Goal: Transaction & Acquisition: Obtain resource

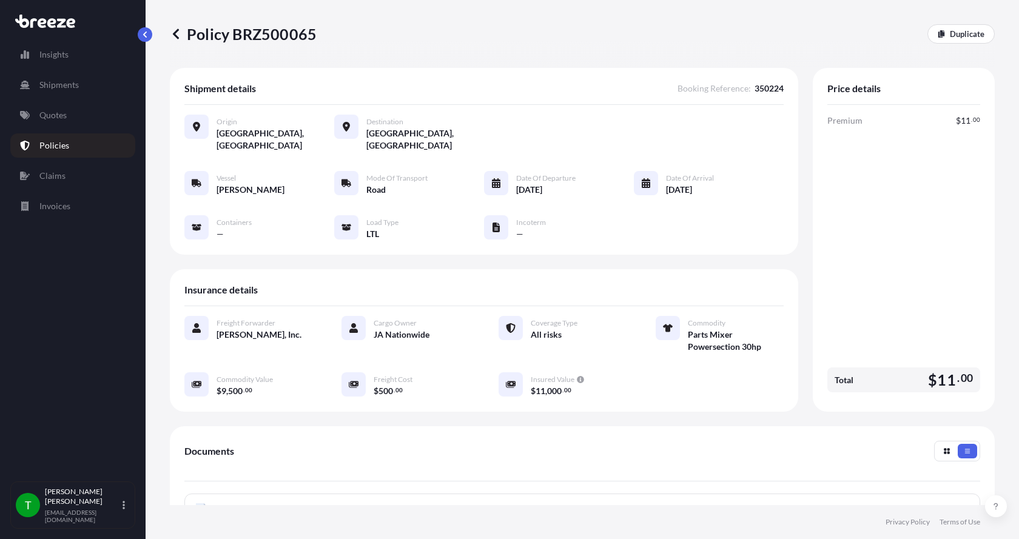
scroll to position [182, 0]
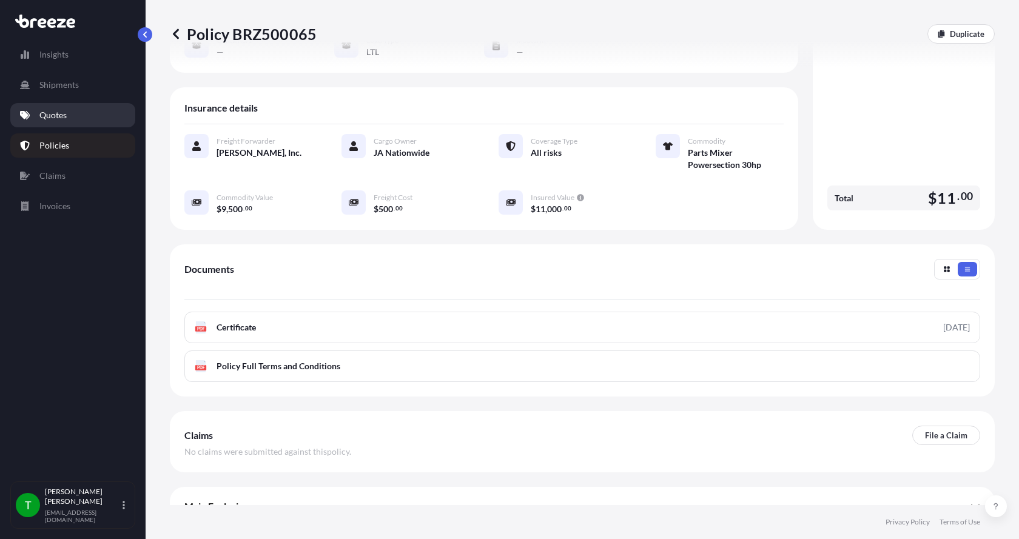
click at [47, 115] on p "Quotes" at bounding box center [52, 115] width 27 height 12
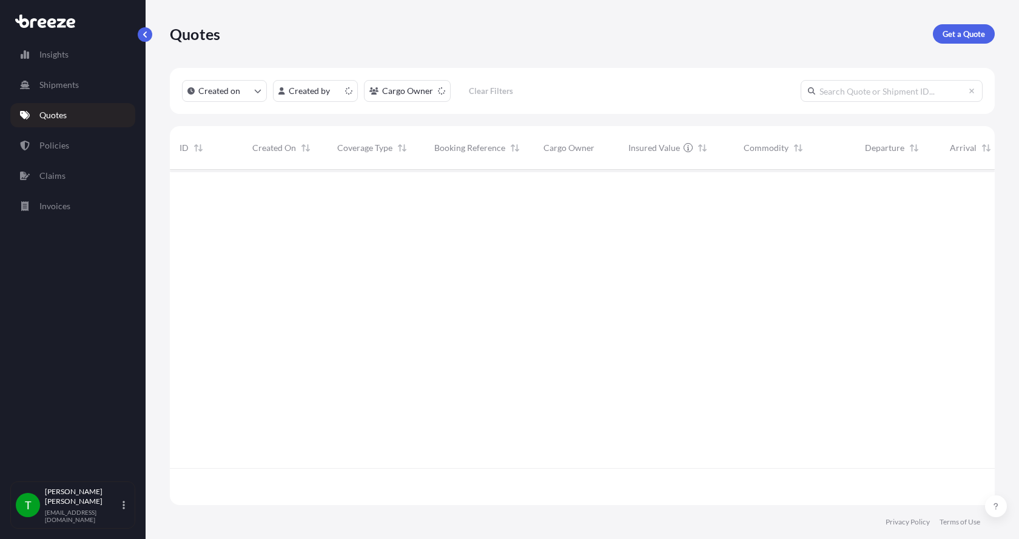
scroll to position [333, 816]
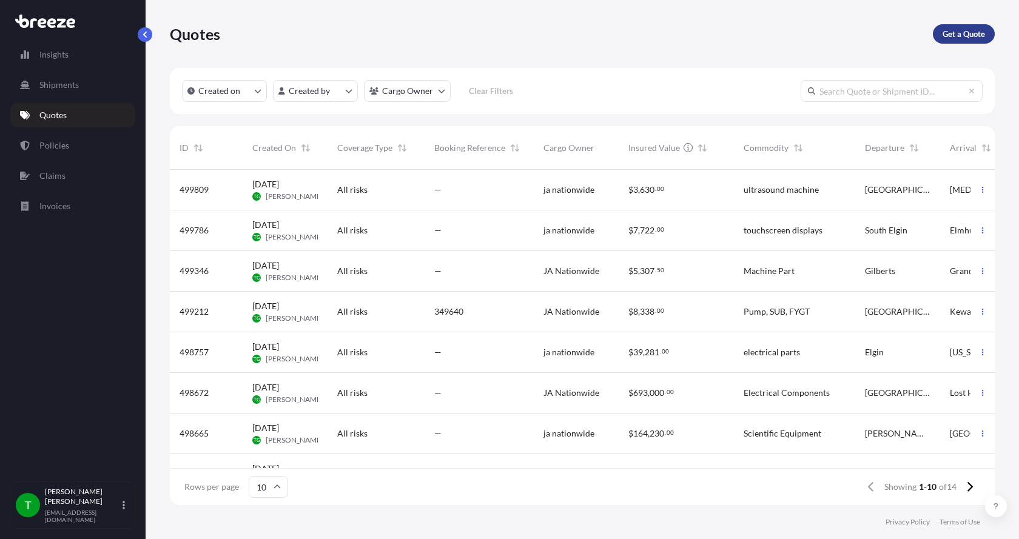
click at [963, 29] on p "Get a Quote" at bounding box center [963, 34] width 42 height 12
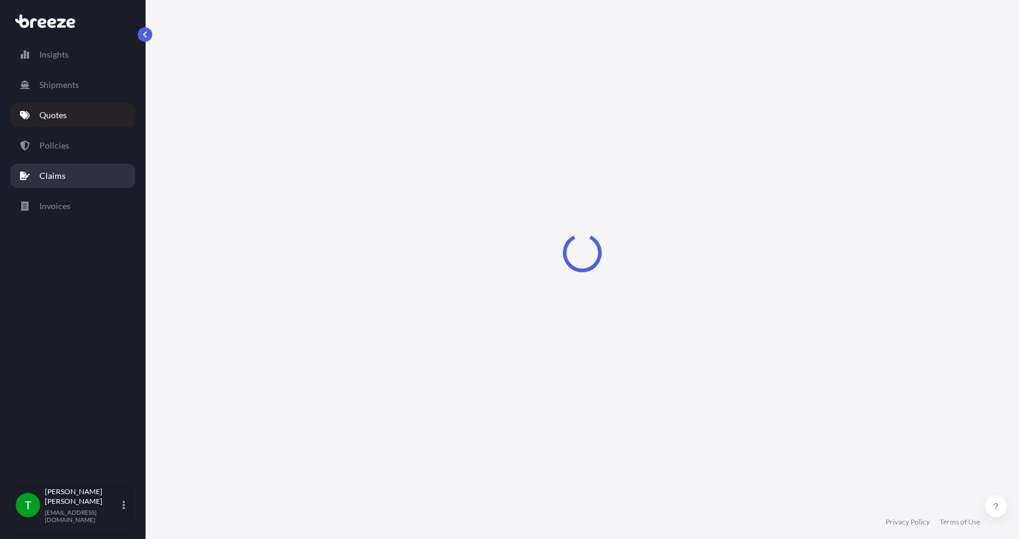
select select "Sea"
select select "1"
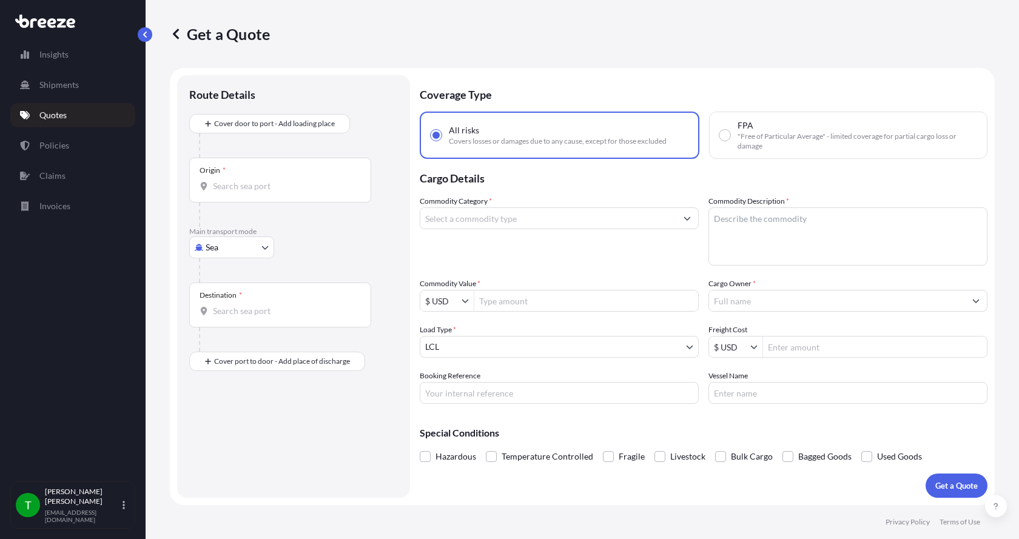
click at [212, 247] on body "Insights Shipments Quotes Policies Claims Invoices T [PERSON_NAME] [EMAIL_ADDRE…" at bounding box center [509, 269] width 1019 height 539
click at [228, 318] on span "Road" at bounding box center [221, 323] width 19 height 12
select select "Road"
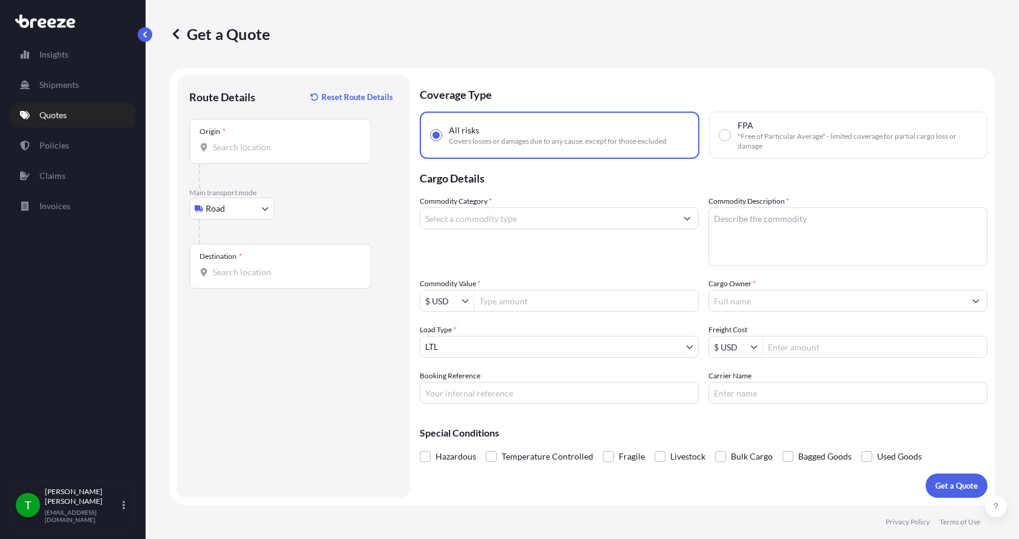
click at [229, 140] on div "Origin *" at bounding box center [280, 141] width 182 height 45
click at [229, 141] on input "Origin *" at bounding box center [284, 147] width 143 height 12
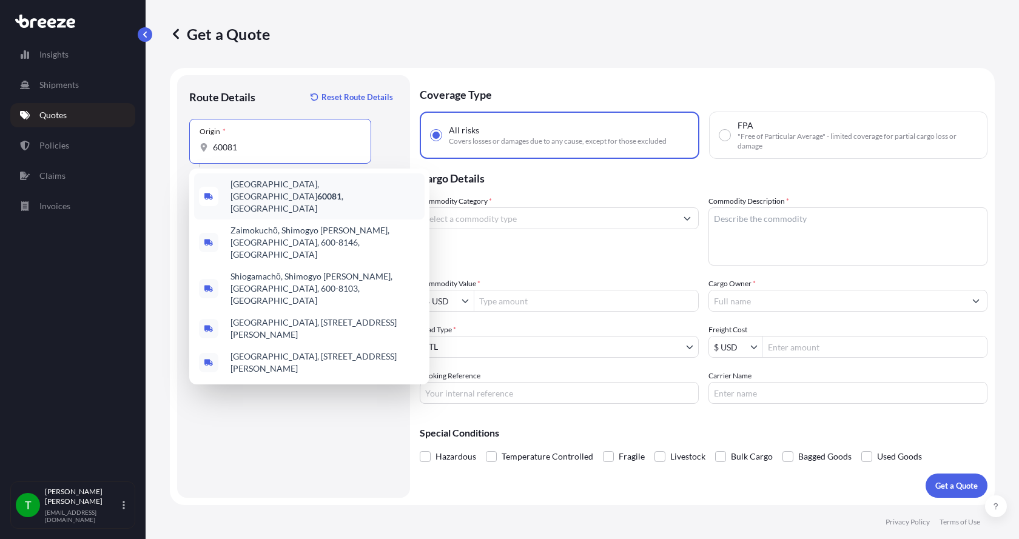
click at [249, 184] on span "[GEOGRAPHIC_DATA] , [GEOGRAPHIC_DATA]" at bounding box center [324, 196] width 189 height 36
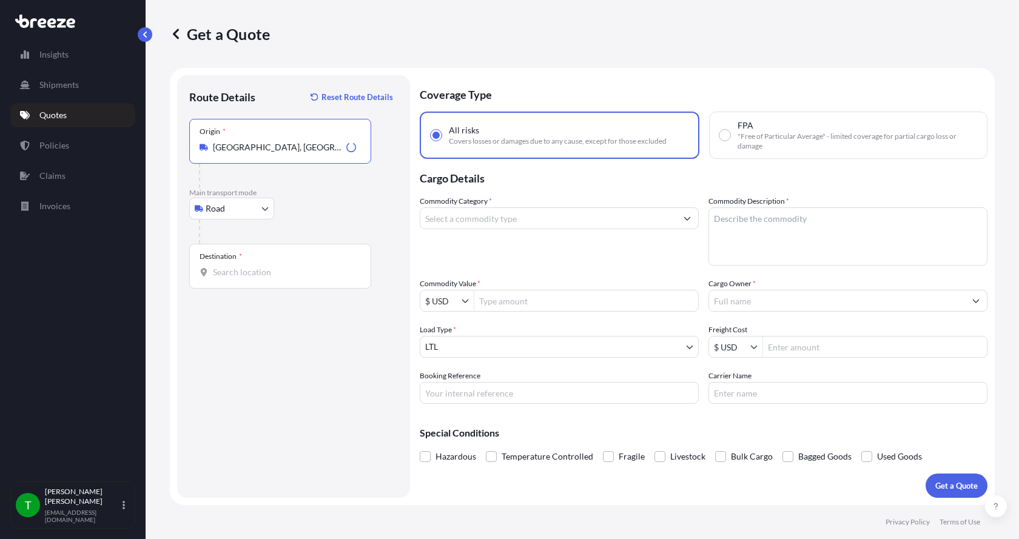
type input "[GEOGRAPHIC_DATA], [GEOGRAPHIC_DATA]"
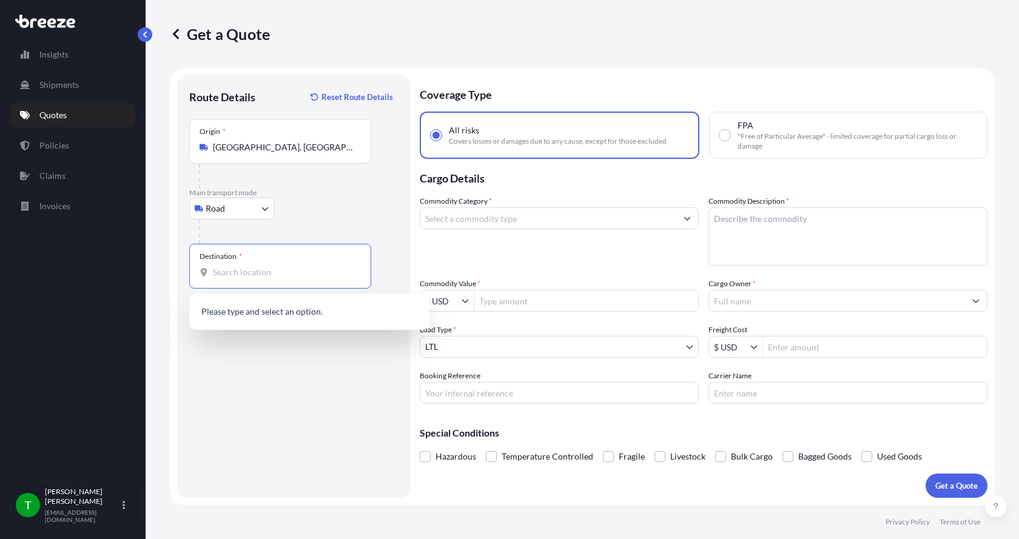
click at [232, 273] on input "Destination *" at bounding box center [284, 272] width 143 height 12
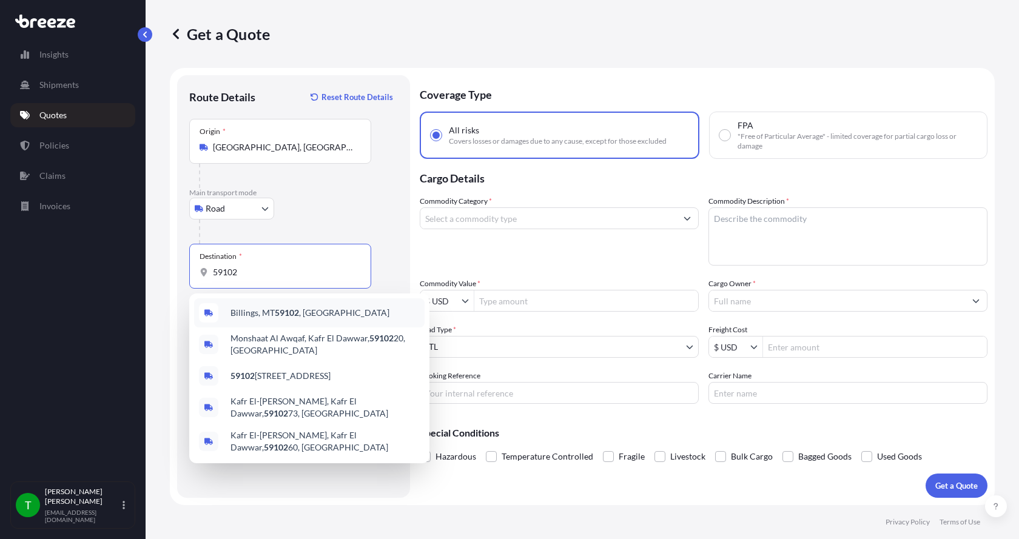
click at [243, 312] on span "Billings, MT 59102 , [GEOGRAPHIC_DATA]" at bounding box center [309, 313] width 159 height 12
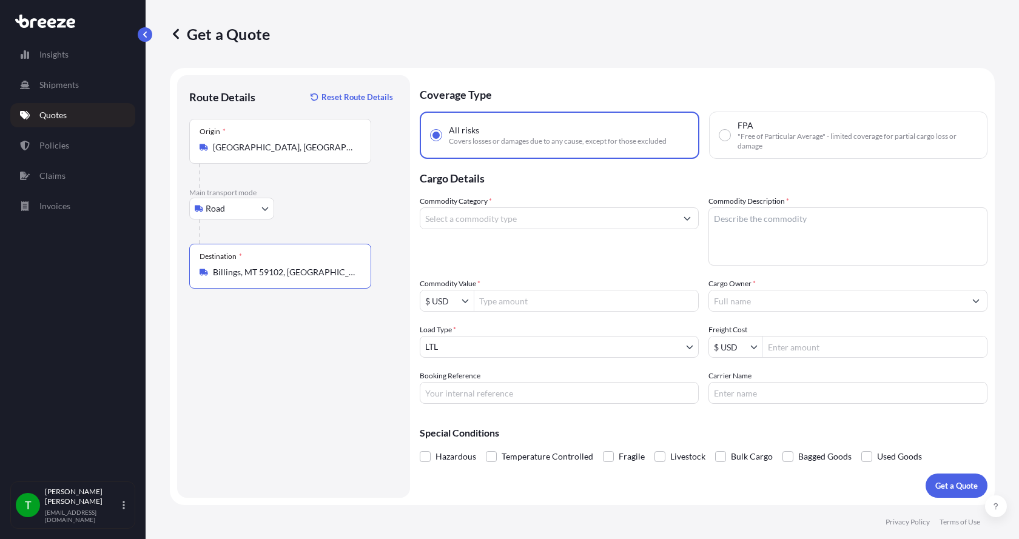
type input "Billings, MT 59102, [GEOGRAPHIC_DATA]"
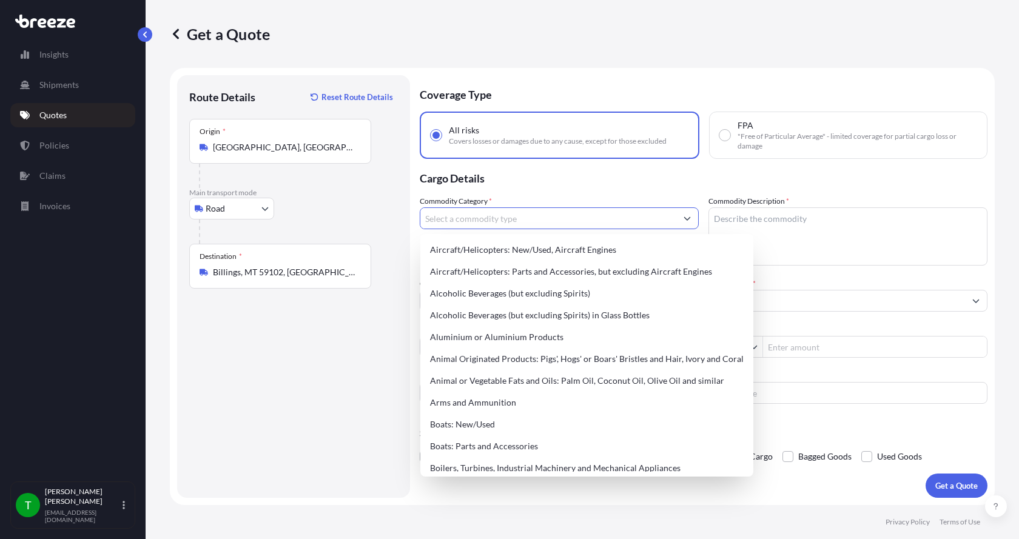
click at [439, 223] on input "Commodity Category *" at bounding box center [548, 218] width 256 height 22
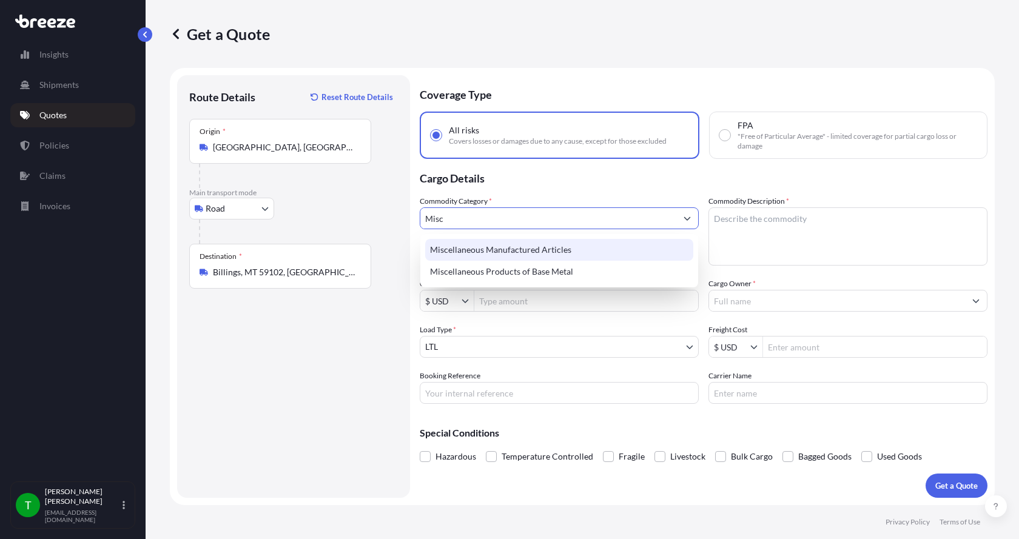
click at [463, 251] on div "Miscellaneous Manufactured Articles" at bounding box center [559, 250] width 268 height 22
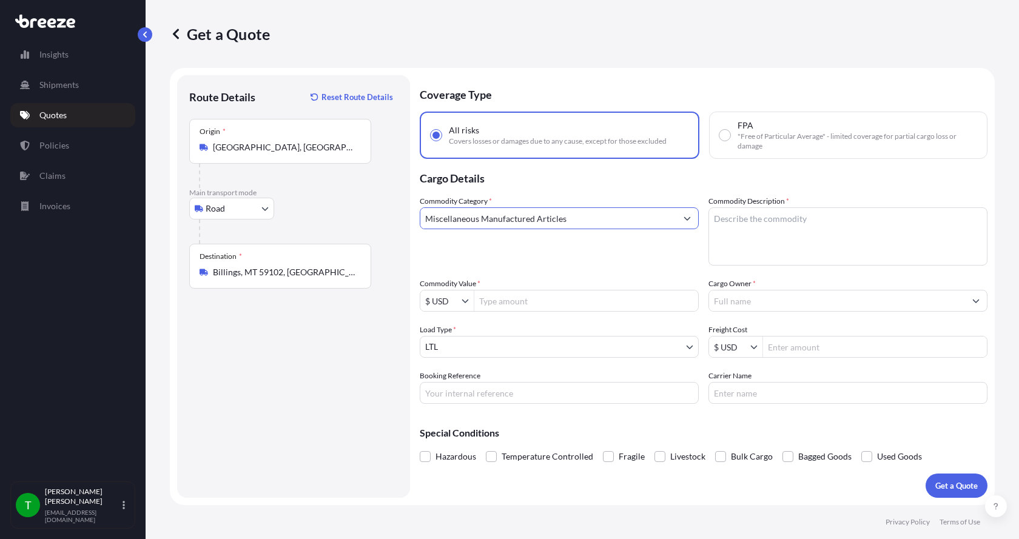
type input "Miscellaneous Manufactured Articles"
click at [731, 217] on textarea "Commodity Description *" at bounding box center [847, 236] width 279 height 58
type textarea "Flange"
click at [548, 295] on input "Commodity Value *" at bounding box center [586, 301] width 224 height 22
type input "1,397"
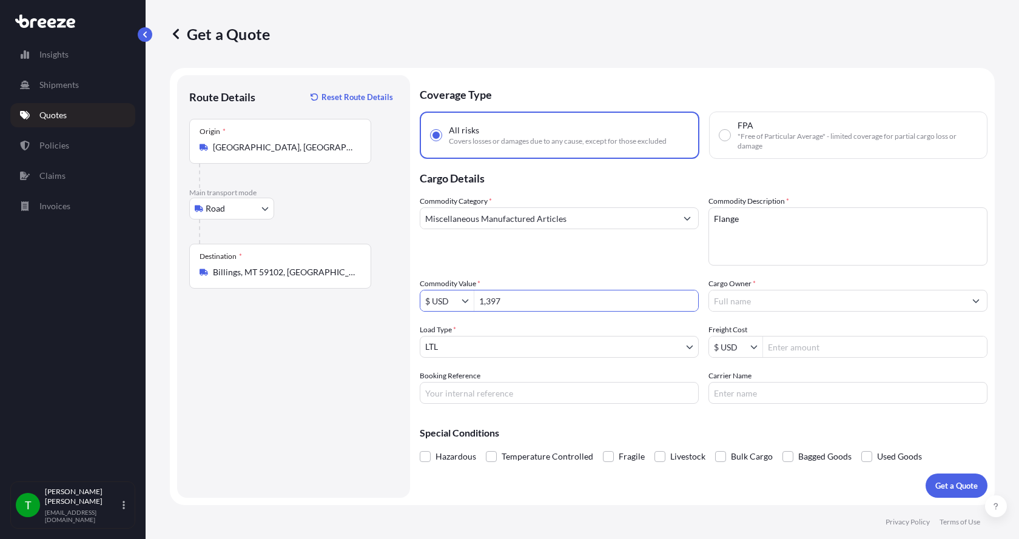
click at [746, 297] on input "Cargo Owner *" at bounding box center [837, 301] width 256 height 22
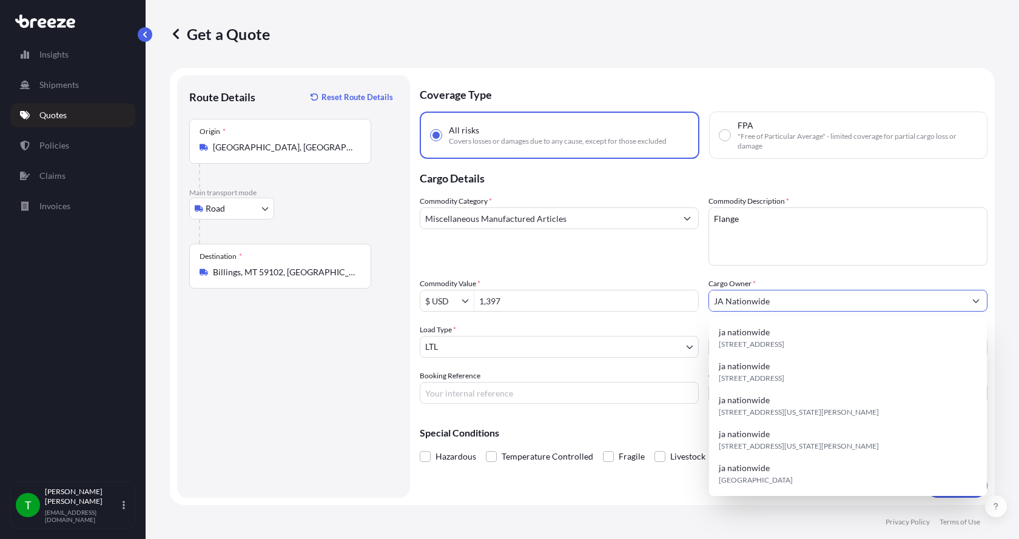
type input "JA Nationwide"
click at [565, 386] on input "Booking Reference" at bounding box center [559, 393] width 279 height 22
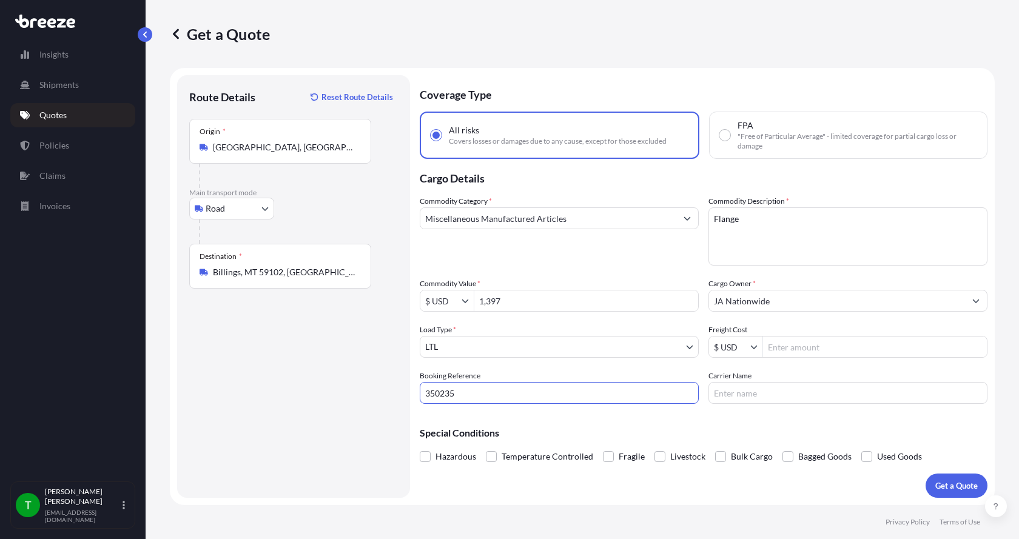
type input "350235"
click at [803, 357] on div "$ USD" at bounding box center [847, 347] width 279 height 22
click at [805, 353] on input "Freight Cost" at bounding box center [875, 347] width 224 height 22
type input "825"
click at [757, 388] on input "Carrier Name" at bounding box center [847, 393] width 279 height 22
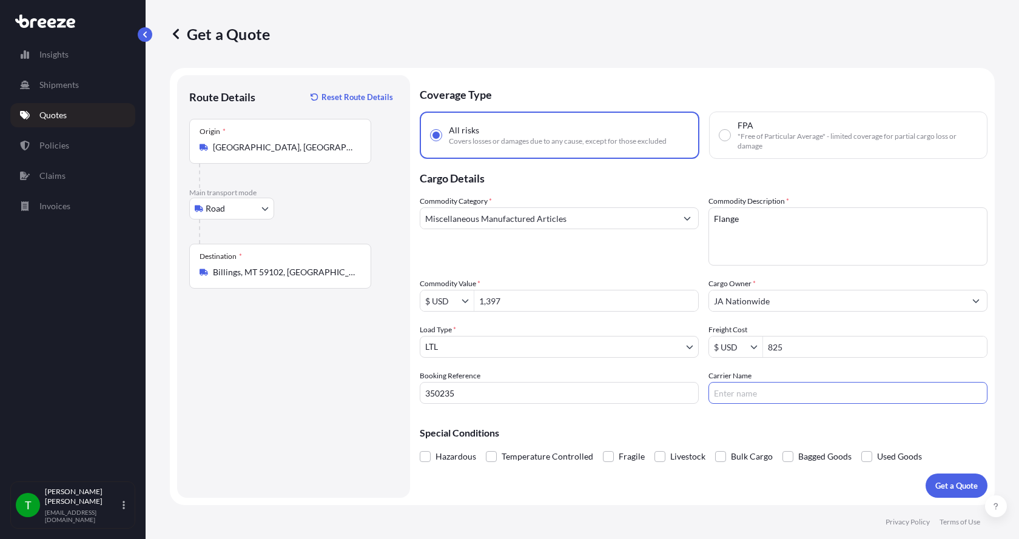
type input "AAA [PERSON_NAME]"
click at [943, 484] on p "Get a Quote" at bounding box center [956, 486] width 42 height 12
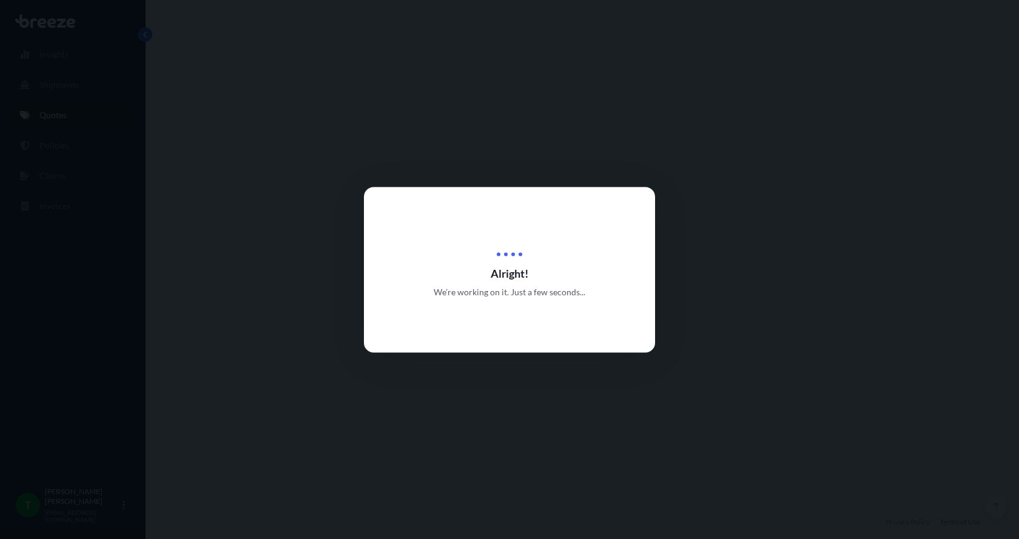
select select "Road"
select select "1"
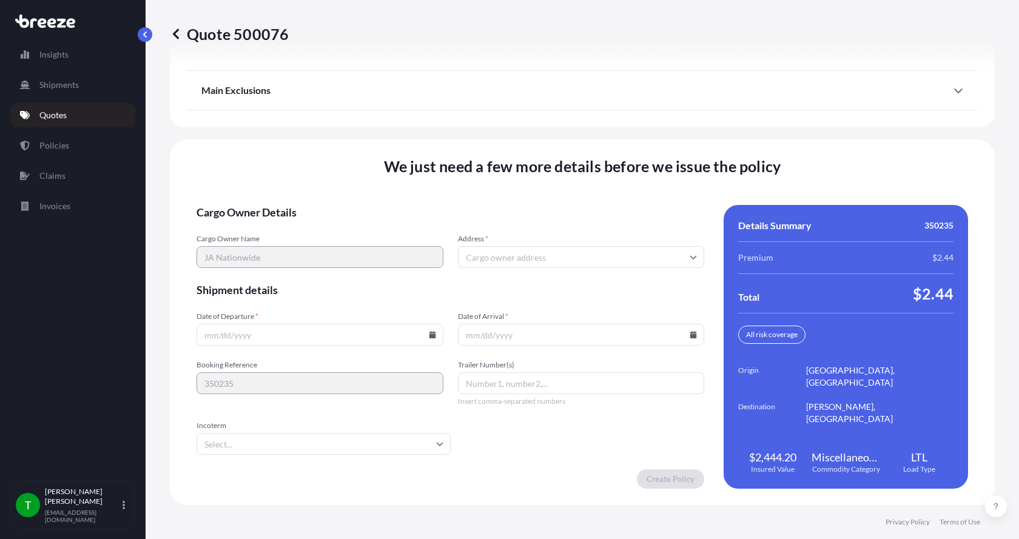
scroll to position [1595, 0]
click at [487, 257] on input "Address *" at bounding box center [581, 257] width 247 height 22
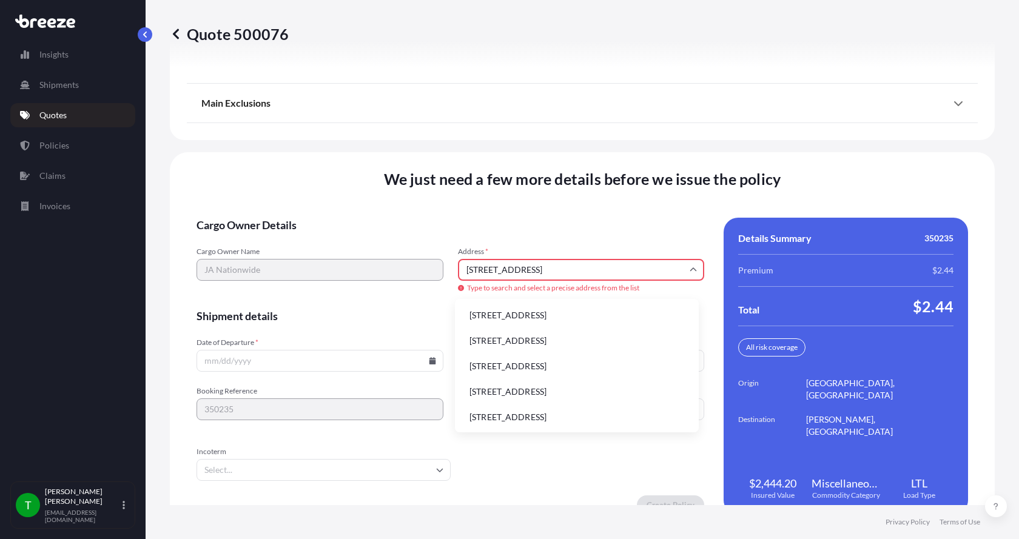
click at [557, 270] on input "[STREET_ADDRESS]" at bounding box center [581, 270] width 247 height 22
click at [537, 314] on li "[STREET_ADDRESS]" at bounding box center [577, 315] width 234 height 23
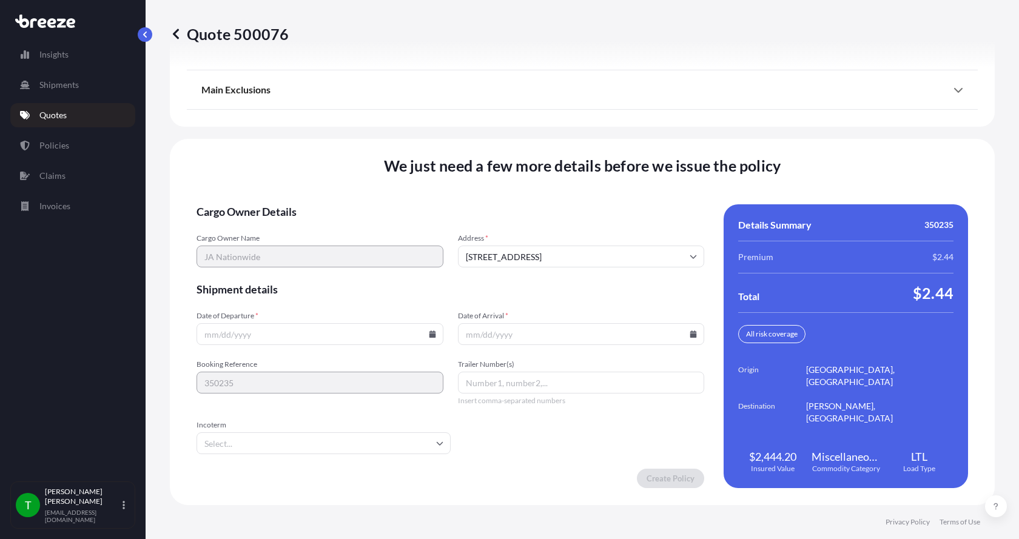
type input "[STREET_ADDRESS]"
click at [429, 335] on icon at bounding box center [432, 333] width 7 height 7
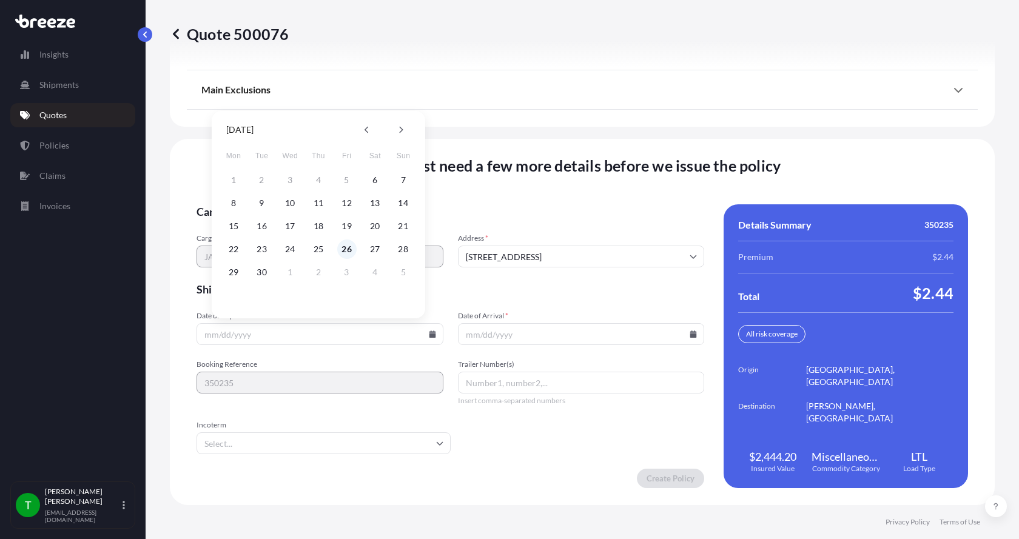
click at [344, 250] on button "26" at bounding box center [346, 249] width 19 height 19
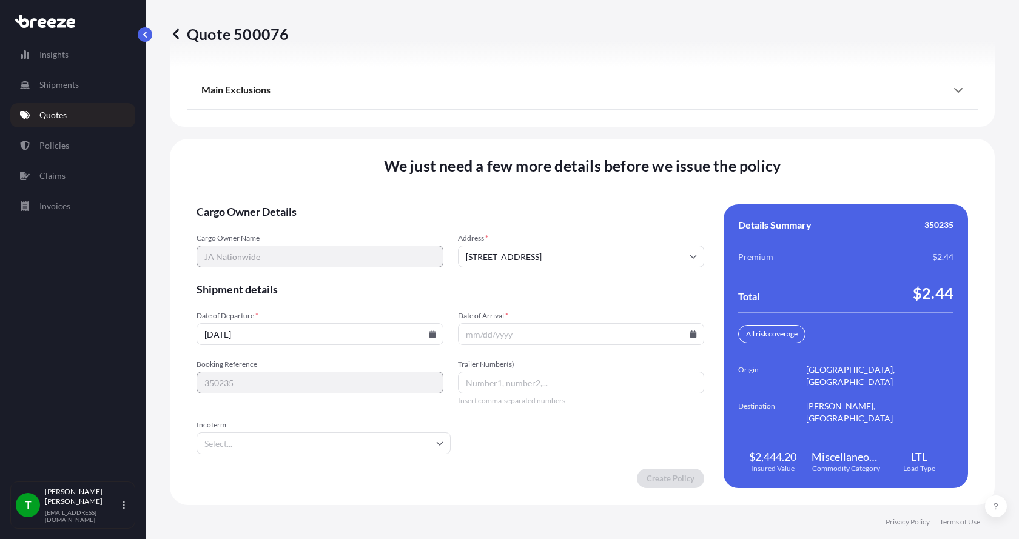
type input "[DATE]"
click at [344, 274] on button "26" at bounding box center [339, 279] width 15 height 11
click at [690, 334] on icon at bounding box center [693, 333] width 7 height 7
click at [661, 127] on icon at bounding box center [659, 129] width 5 height 7
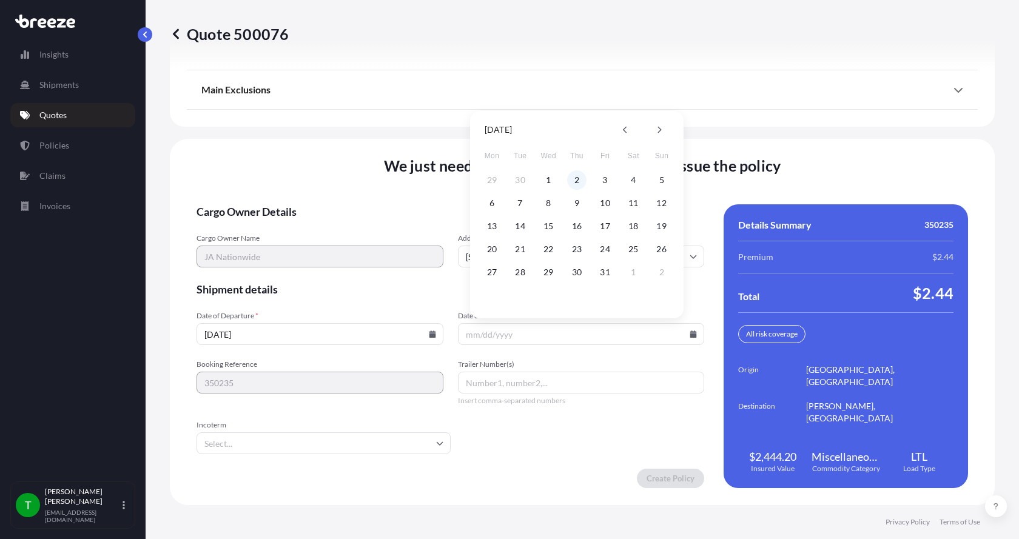
click at [577, 179] on button "2" at bounding box center [576, 179] width 19 height 19
type input "[DATE]"
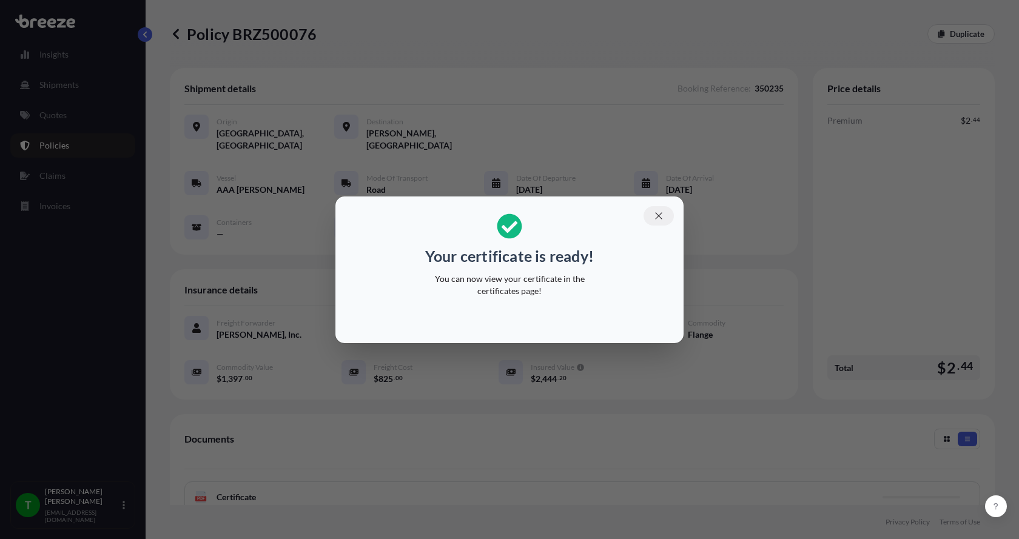
click at [659, 212] on icon "button" at bounding box center [658, 215] width 11 height 11
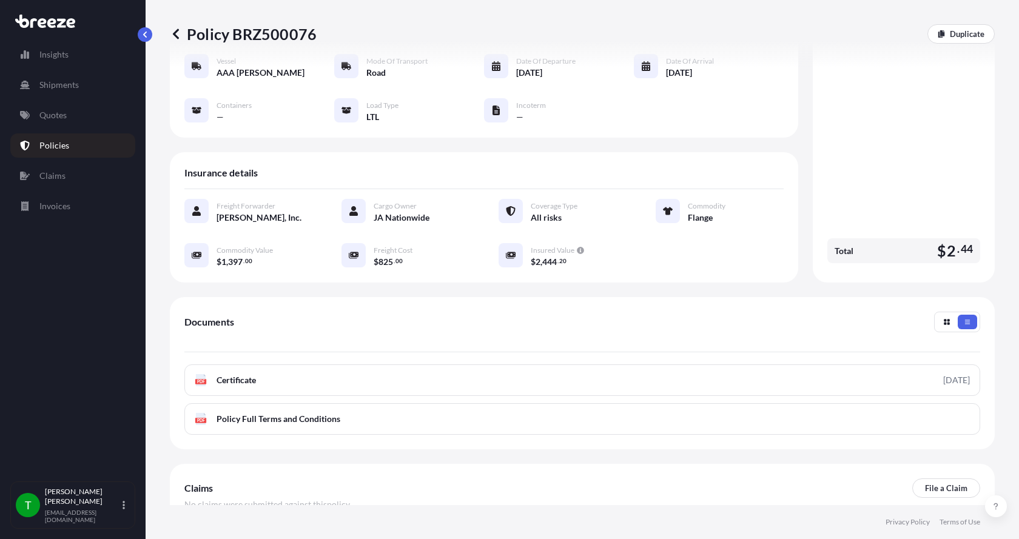
scroll to position [121, 0]
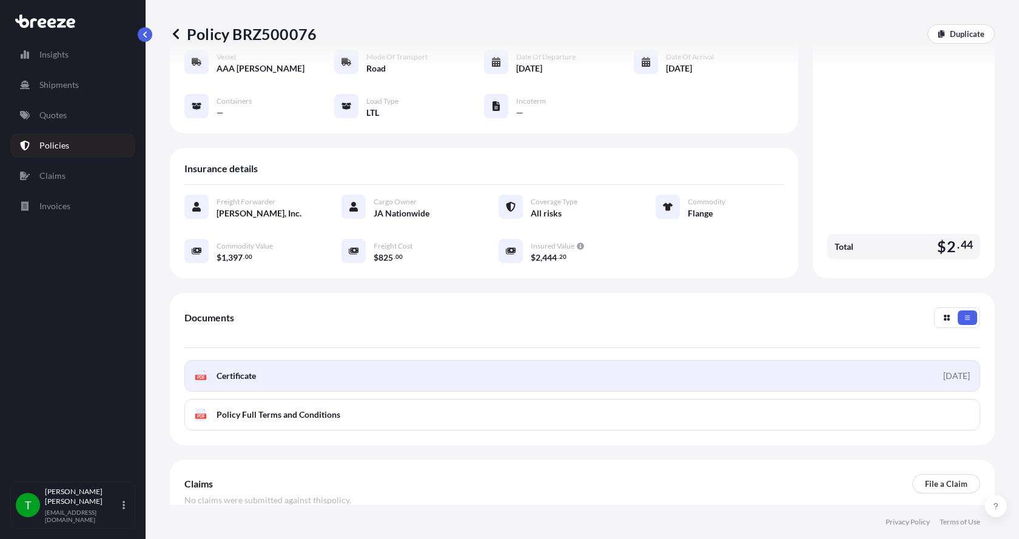
click at [227, 370] on span "Certificate" at bounding box center [235, 376] width 39 height 12
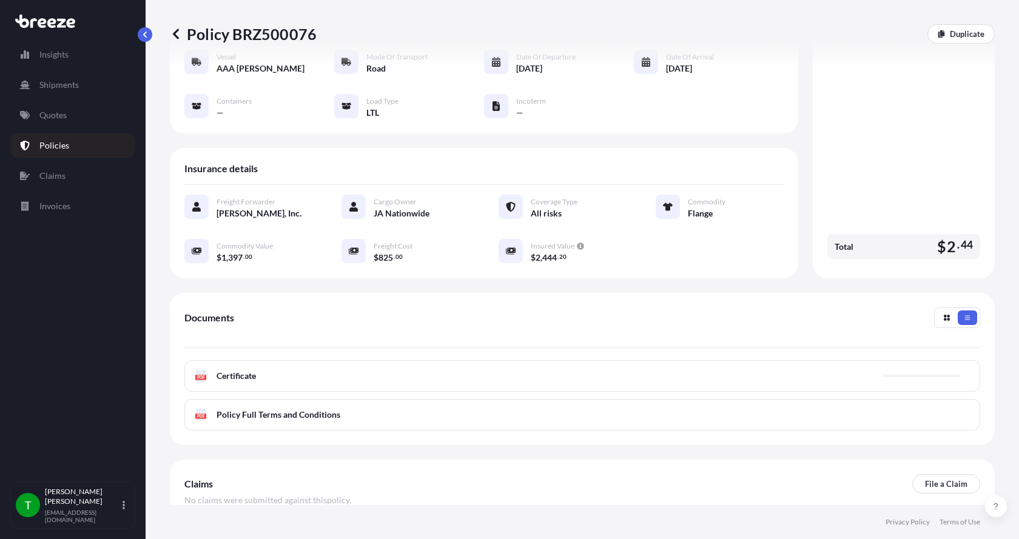
scroll to position [0, 0]
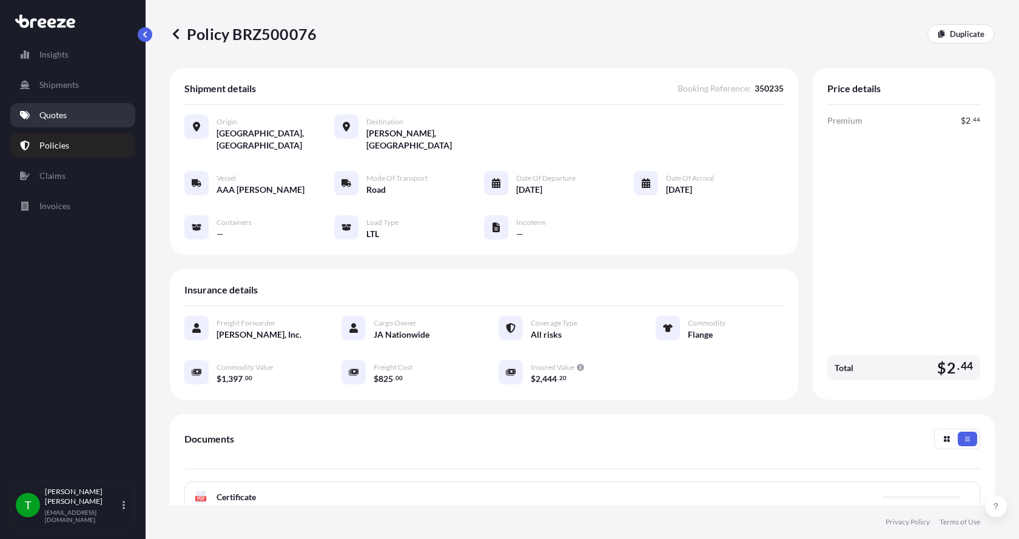
click at [65, 116] on p "Quotes" at bounding box center [52, 115] width 27 height 12
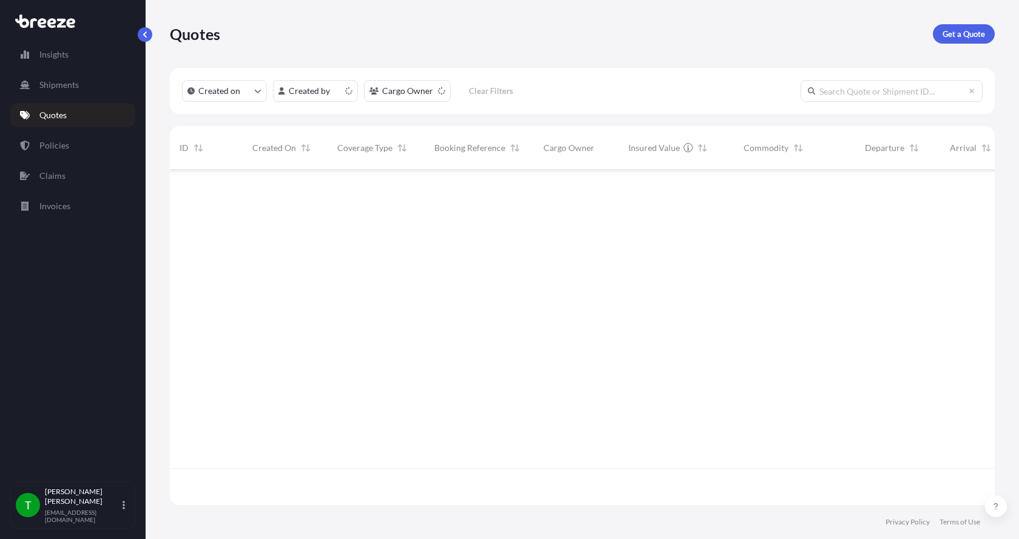
scroll to position [333, 816]
click at [970, 34] on p "Get a Quote" at bounding box center [963, 34] width 42 height 12
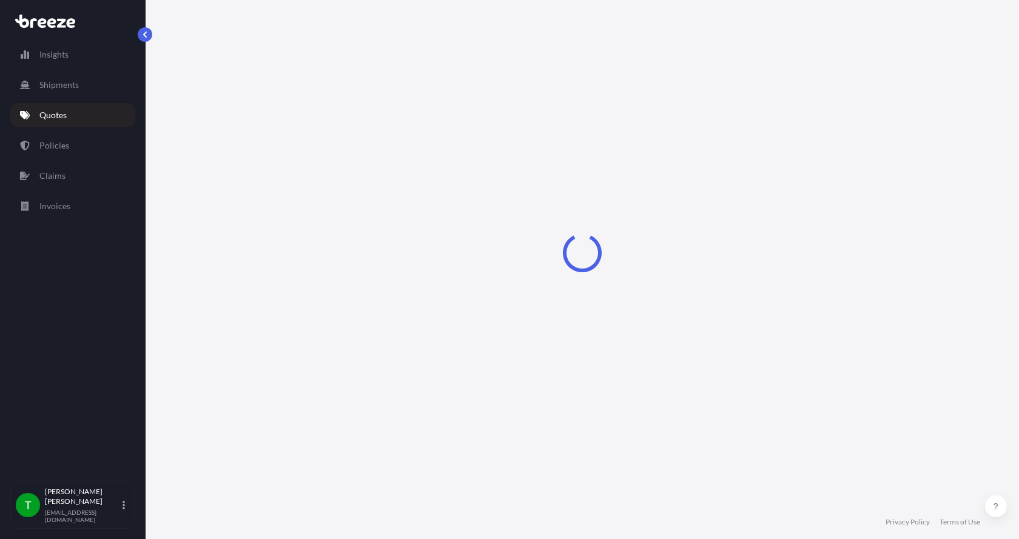
select select "Sea"
select select "1"
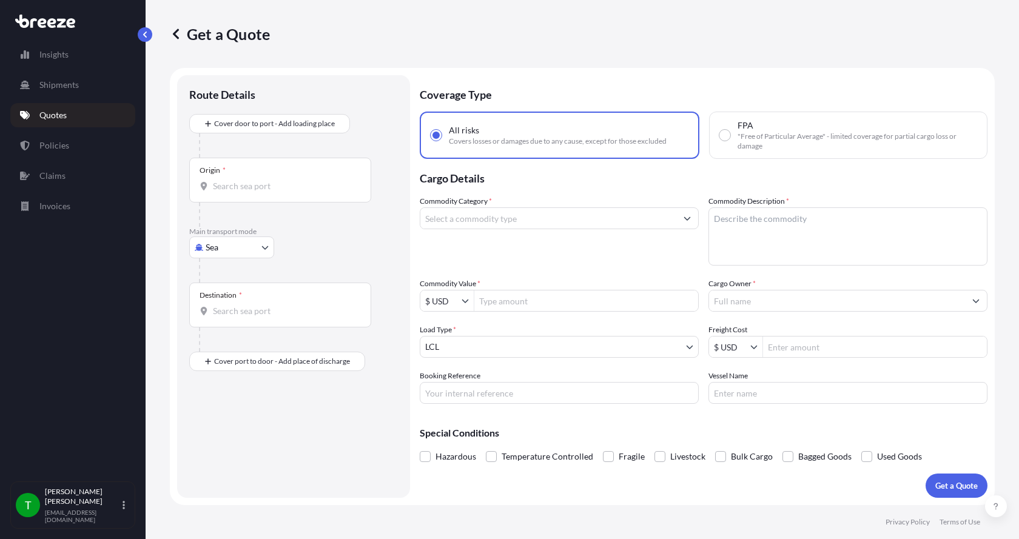
click at [233, 250] on body "Insights Shipments Quotes Policies Claims Invoices T [PERSON_NAME] [EMAIL_ADDRE…" at bounding box center [509, 269] width 1019 height 539
click at [225, 321] on span "Road" at bounding box center [221, 323] width 19 height 12
select select "Road"
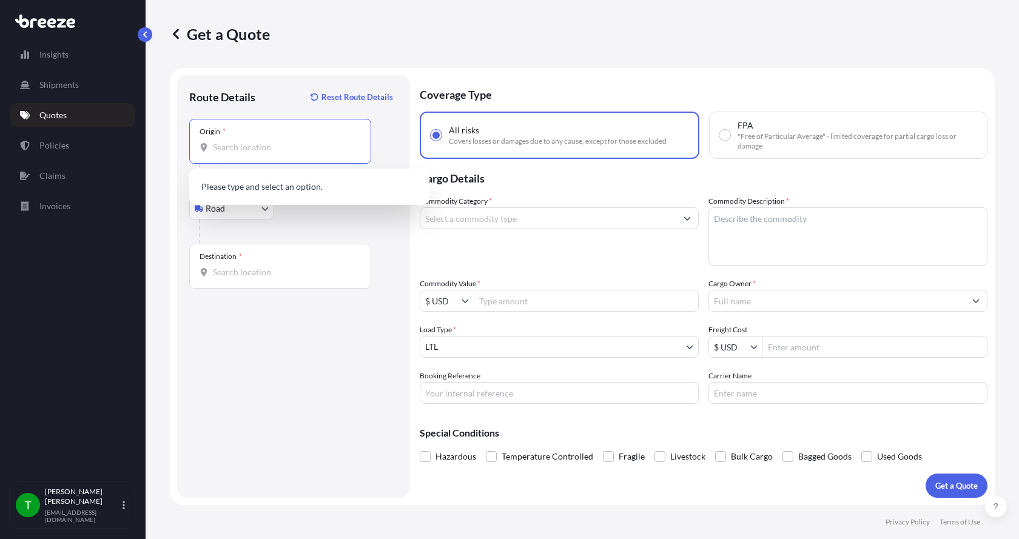
click at [218, 146] on input "Origin *" at bounding box center [284, 147] width 143 height 12
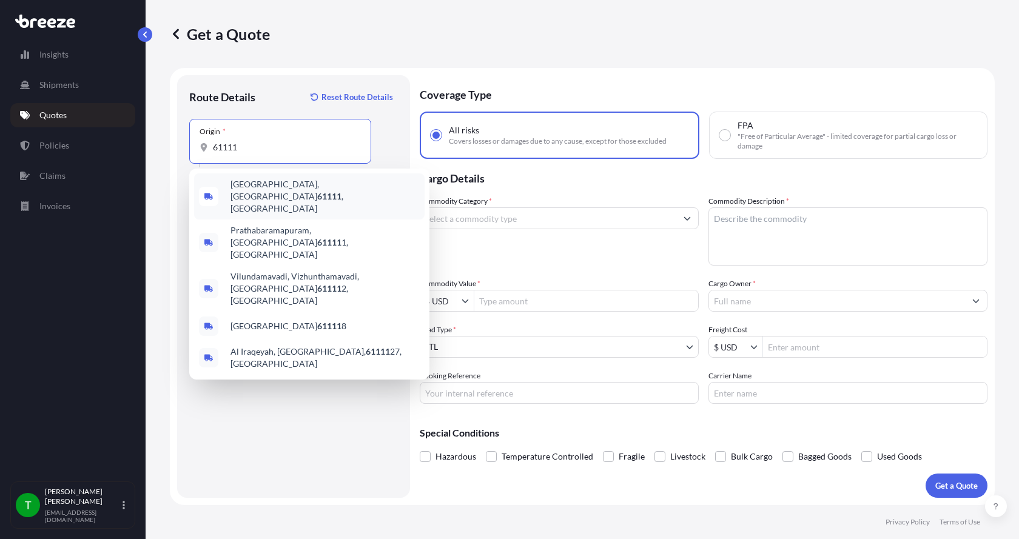
click at [251, 192] on span "[GEOGRAPHIC_DATA] , [GEOGRAPHIC_DATA]" at bounding box center [324, 196] width 189 height 36
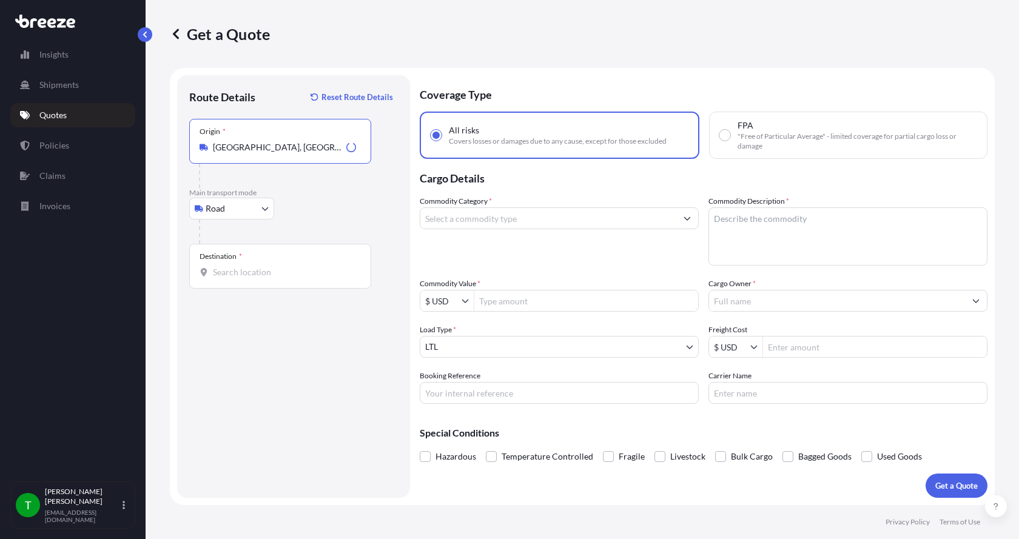
type input "[GEOGRAPHIC_DATA], [GEOGRAPHIC_DATA]"
click at [241, 277] on input "Destination *" at bounding box center [284, 272] width 143 height 12
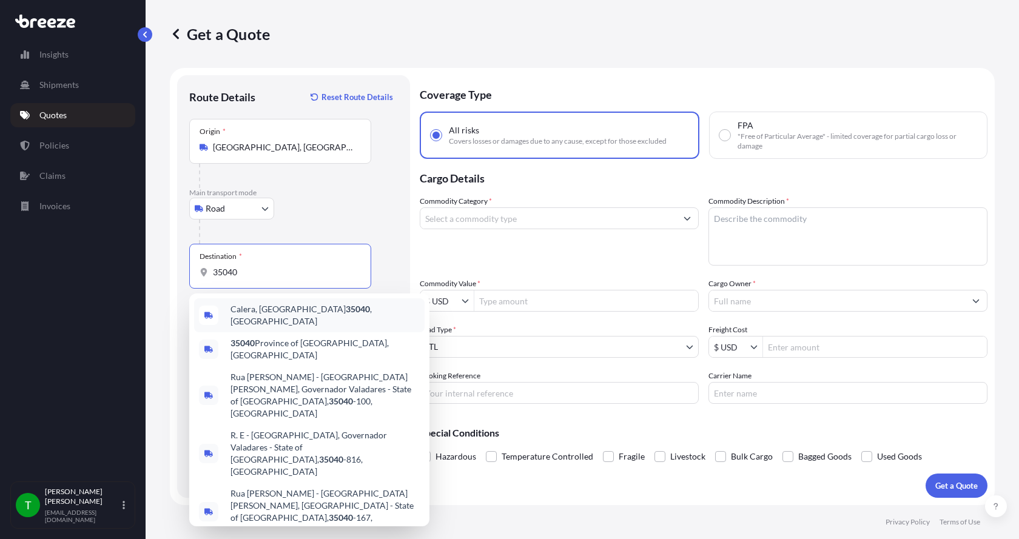
click at [249, 314] on span "Calera, AL 35040 , [GEOGRAPHIC_DATA]" at bounding box center [324, 315] width 189 height 24
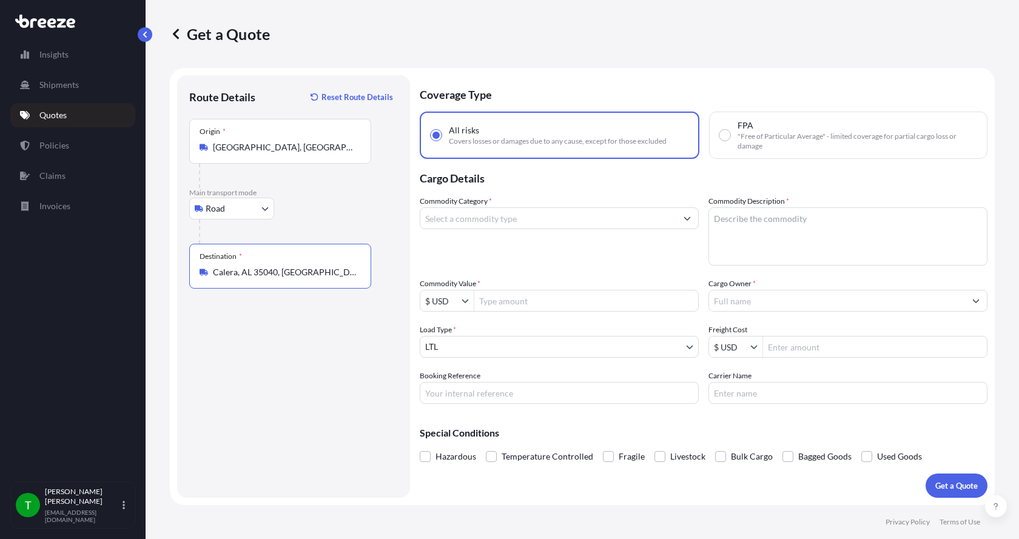
type input "Calera, AL 35040, [GEOGRAPHIC_DATA]"
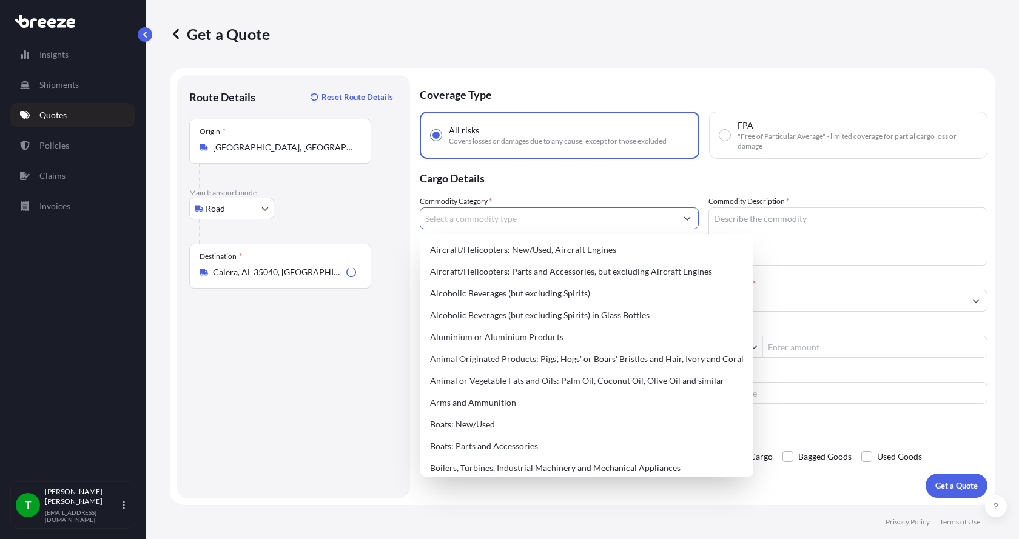
click at [449, 219] on input "Commodity Category *" at bounding box center [548, 218] width 256 height 22
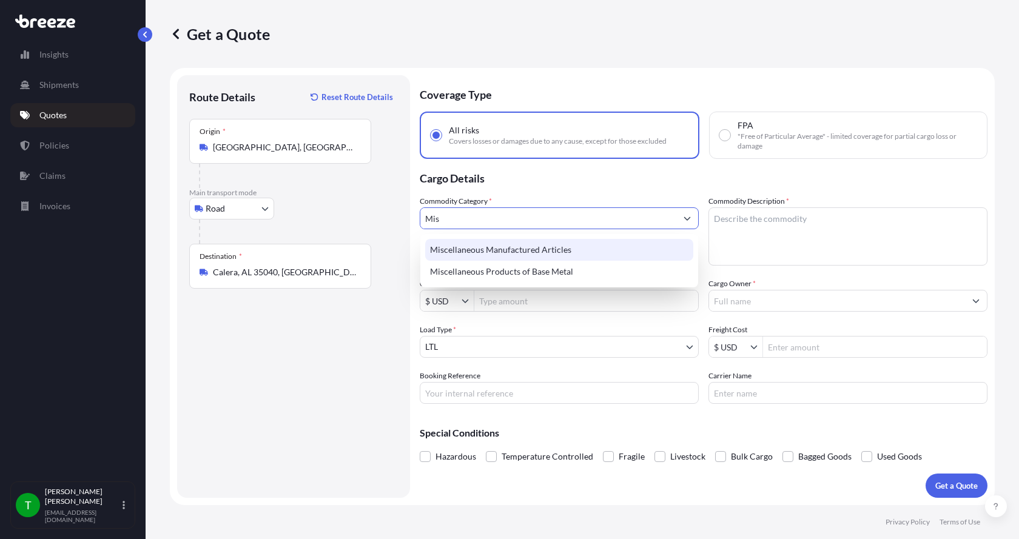
click at [455, 254] on div "Miscellaneous Manufactured Articles" at bounding box center [559, 250] width 268 height 22
type input "Miscellaneous Manufactured Articles"
